Goal: Transaction & Acquisition: Book appointment/travel/reservation

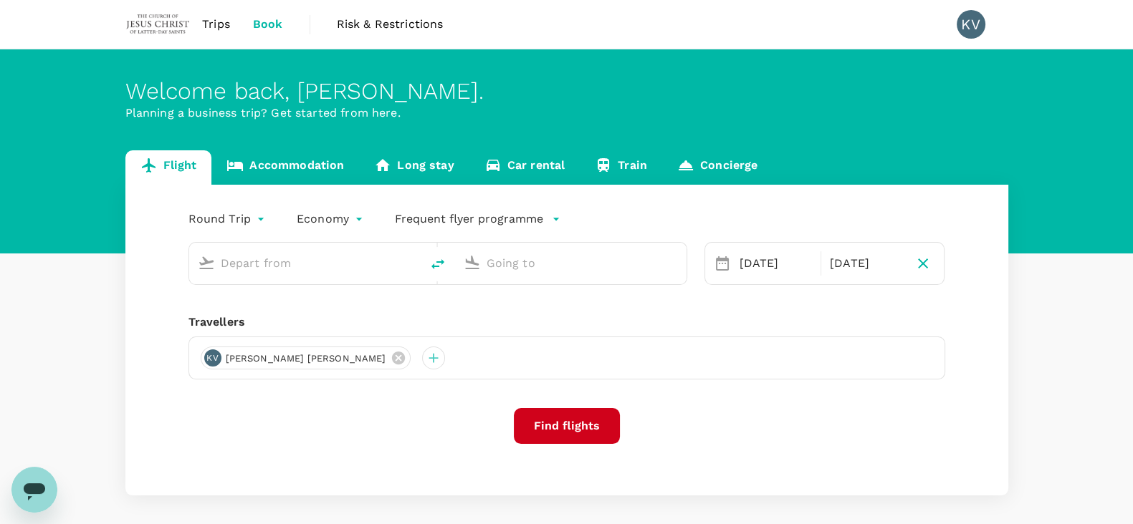
type input "[GEOGRAPHIC_DATA], [GEOGRAPHIC_DATA] (any)"
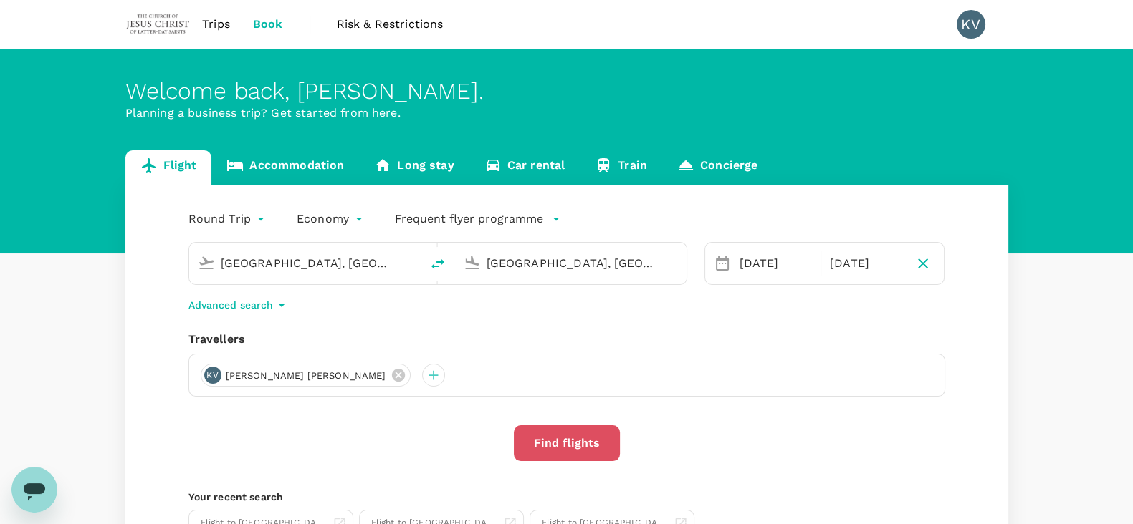
click at [598, 439] on button "Find flights" at bounding box center [567, 444] width 106 height 36
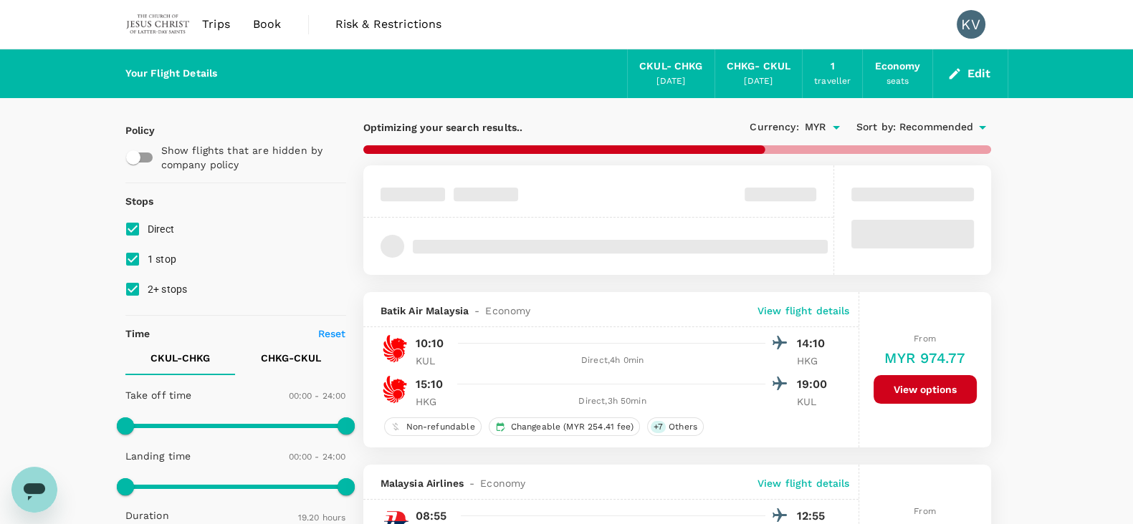
type input "MYR"
type input "1440"
type input "1175"
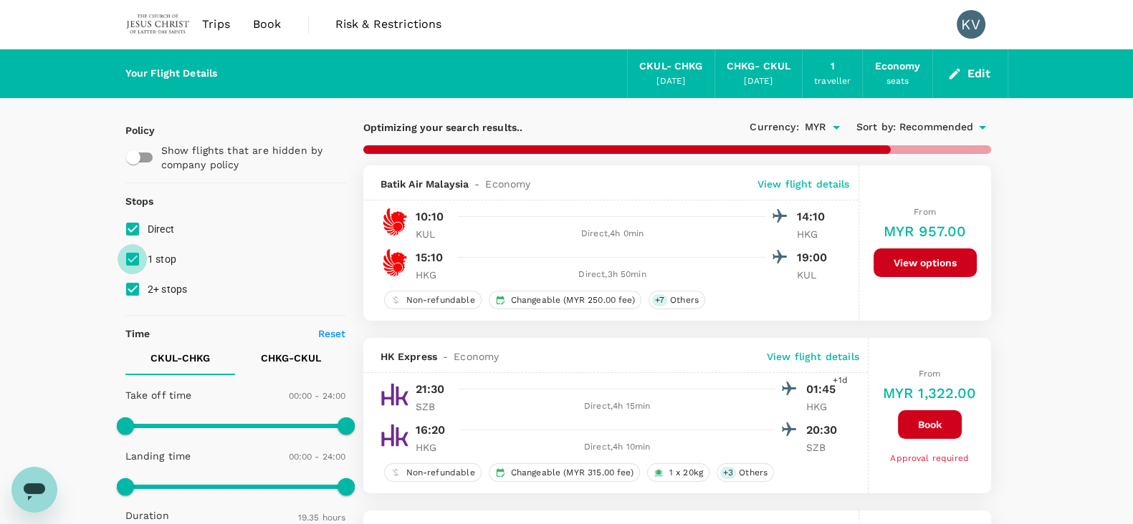
click at [130, 259] on input "1 stop" at bounding box center [133, 259] width 30 height 30
checkbox input "false"
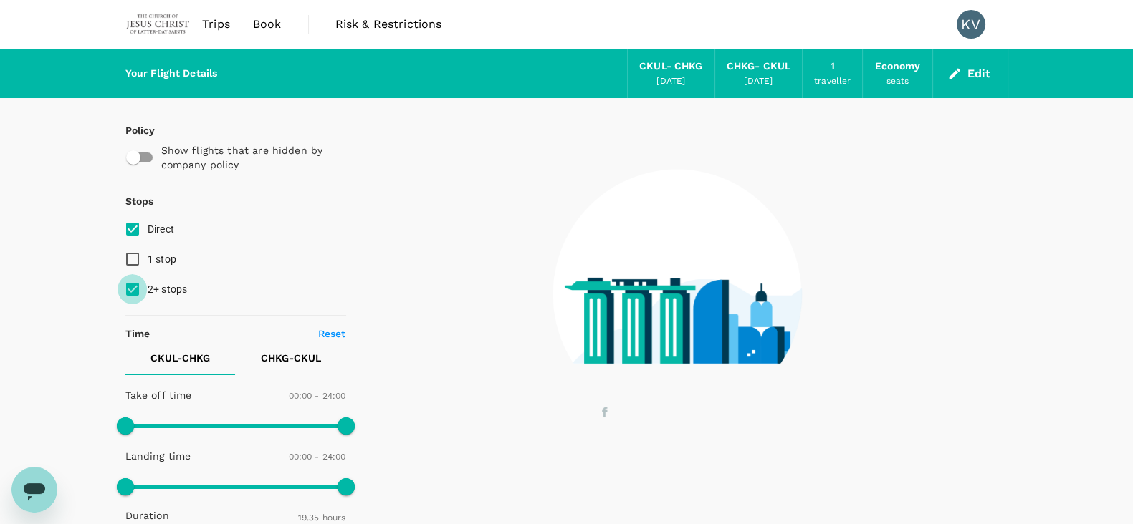
click at [129, 277] on input "2+ stops" at bounding box center [133, 289] width 30 height 30
checkbox input "false"
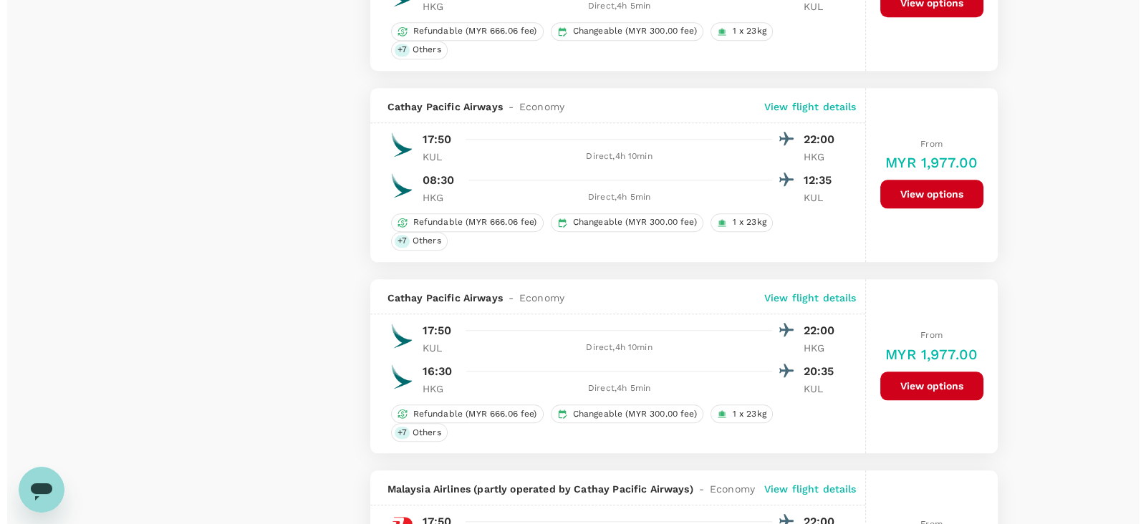
scroll to position [2060, 0]
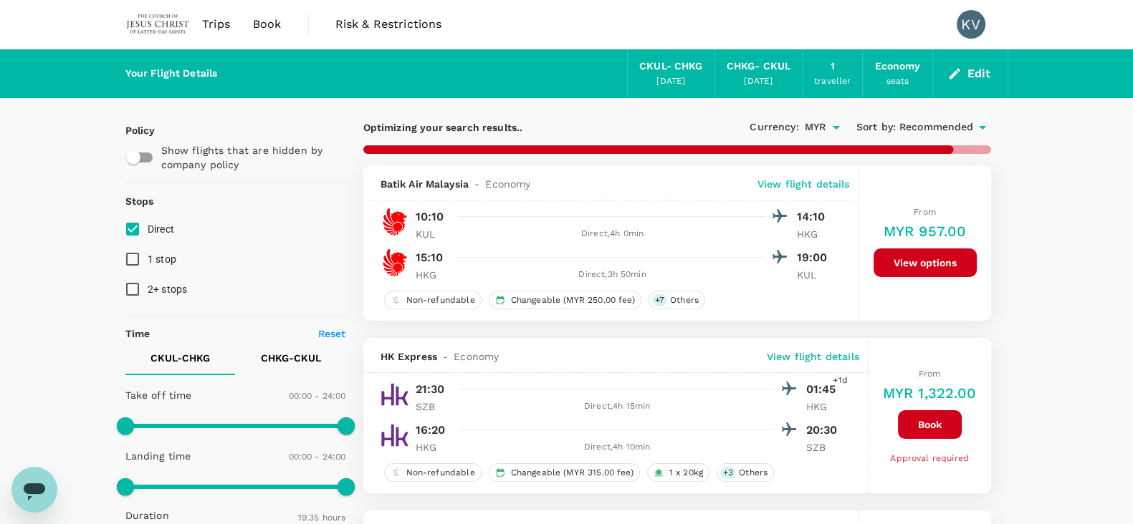
type input "1525"
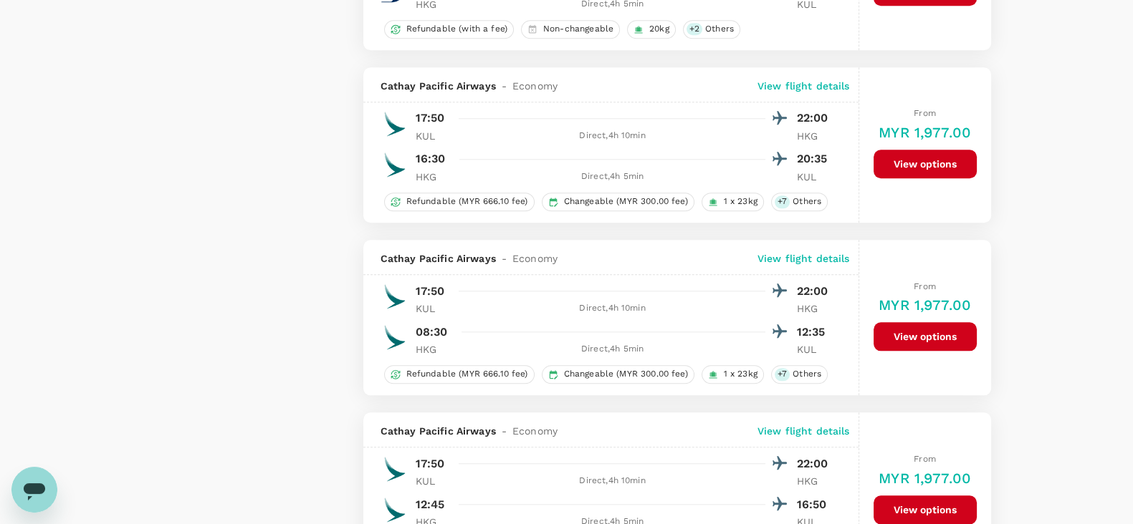
scroll to position [1791, 0]
